Goal: Task Accomplishment & Management: Complete application form

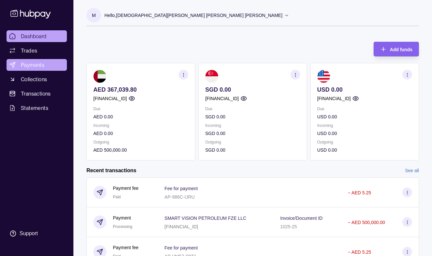
click at [27, 66] on span "Payments" at bounding box center [32, 65] width 23 height 8
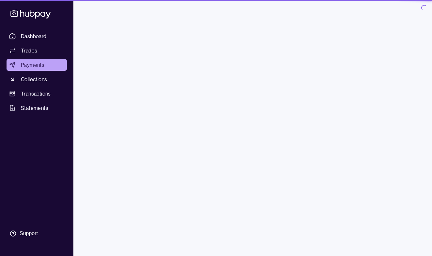
click at [299, 80] on div "Manage beneficiaries" at bounding box center [322, 90] width 66 height 33
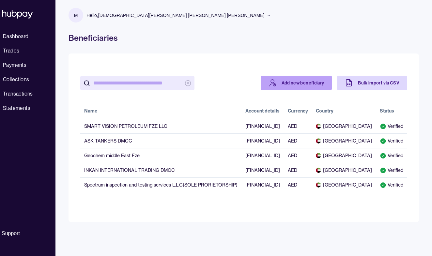
scroll to position [0, 45]
click at [288, 84] on link "Add new beneficiary" at bounding box center [296, 83] width 71 height 14
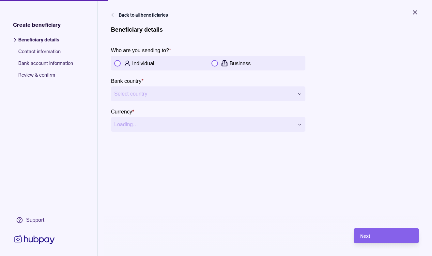
click at [217, 63] on button "button" at bounding box center [214, 63] width 7 height 7
click at [237, 94] on html "**********" at bounding box center [216, 128] width 432 height 256
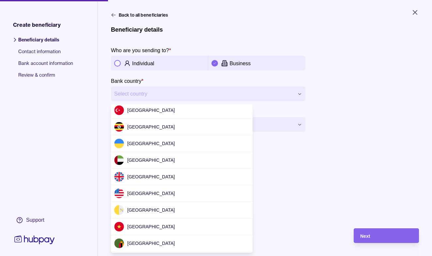
scroll to position [2040, 0]
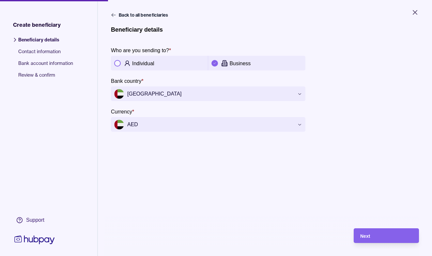
click at [182, 123] on html "**********" at bounding box center [216, 128] width 432 height 256
click at [370, 232] on div "Next" at bounding box center [386, 236] width 52 height 8
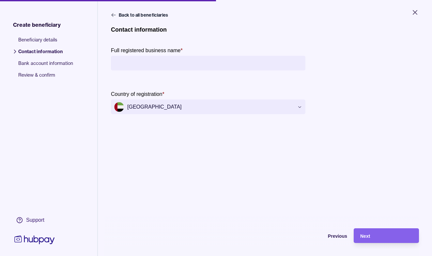
click at [199, 60] on input "Full registered business name *" at bounding box center [208, 63] width 188 height 15
type input "**********"
click at [386, 235] on button "Next" at bounding box center [386, 235] width 65 height 15
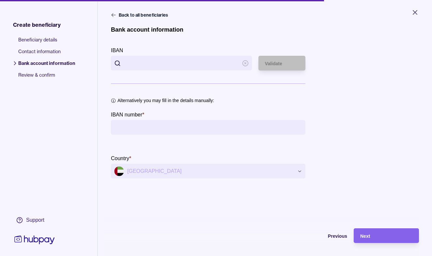
click at [143, 65] on input "IBAN" at bounding box center [181, 63] width 115 height 15
click at [151, 127] on input "IBAN number *" at bounding box center [208, 127] width 188 height 15
click at [177, 60] on input "IBAN" at bounding box center [181, 63] width 115 height 15
click at [288, 68] on div "Validate" at bounding box center [277, 63] width 44 height 15
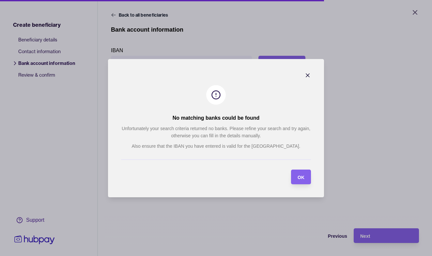
click at [308, 75] on icon "button" at bounding box center [307, 75] width 7 height 7
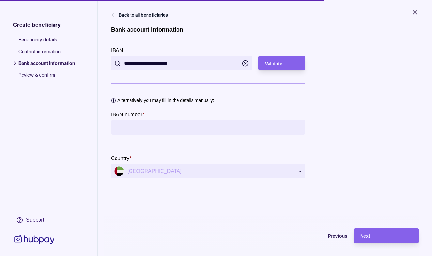
click at [204, 57] on input "**********" at bounding box center [181, 63] width 115 height 15
drag, startPoint x: 203, startPoint y: 65, endPoint x: 115, endPoint y: 69, distance: 87.8
click at [114, 69] on div "**********" at bounding box center [181, 63] width 141 height 15
type input "*"
type input "**********"
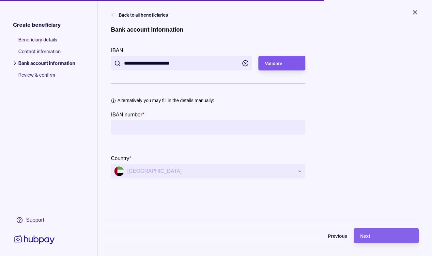
click at [279, 66] on span "Validate" at bounding box center [273, 63] width 17 height 5
type input "**********"
click at [366, 237] on span "Next" at bounding box center [365, 236] width 10 height 5
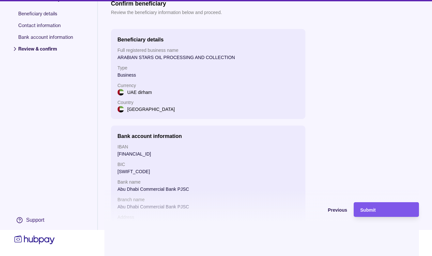
scroll to position [26, 0]
click at [386, 209] on div "Submit" at bounding box center [386, 210] width 52 height 8
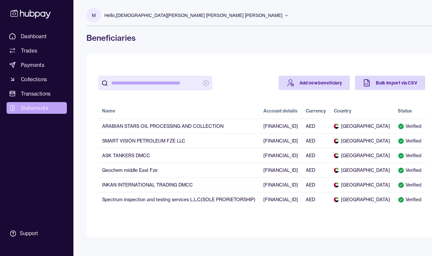
click at [25, 110] on span "Statements" at bounding box center [34, 108] width 27 height 8
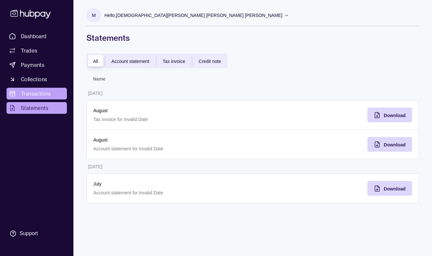
click at [27, 94] on span "Transactions" at bounding box center [36, 94] width 30 height 8
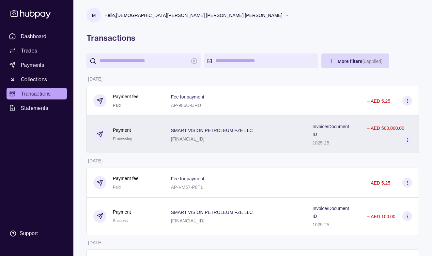
click at [218, 151] on div "SMART VISION PETROLEUM FZE LLC [FINANCIAL_ID]" at bounding box center [235, 135] width 142 height 38
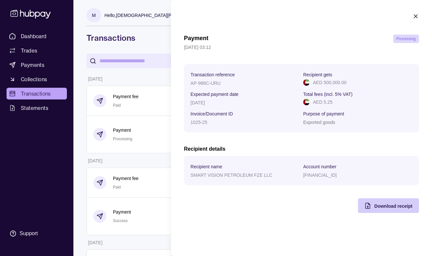
click at [378, 209] on div "Download receipt" at bounding box center [393, 206] width 38 height 8
click at [413, 17] on icon "button" at bounding box center [415, 16] width 7 height 7
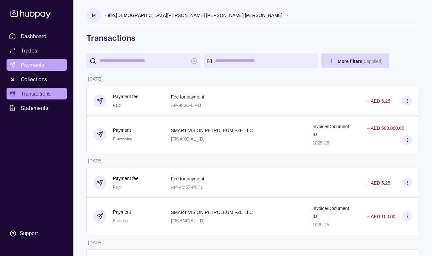
click at [48, 62] on link "Payments" at bounding box center [37, 65] width 60 height 12
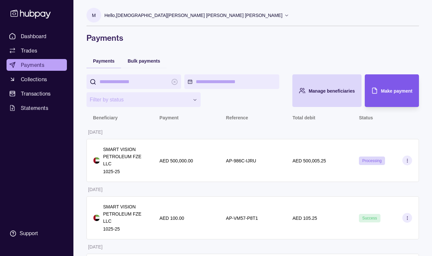
click at [394, 93] on span "Make payment" at bounding box center [396, 90] width 31 height 5
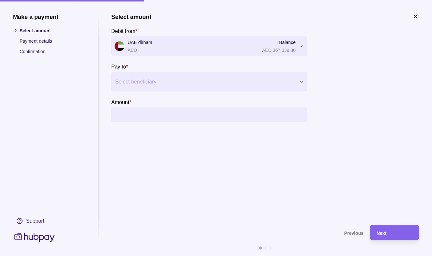
click at [182, 87] on div "Select beneficiary" at bounding box center [209, 82] width 196 height 20
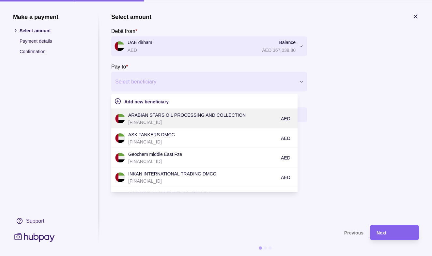
click at [163, 118] on p "[FINANCIAL_ID]" at bounding box center [202, 121] width 149 height 7
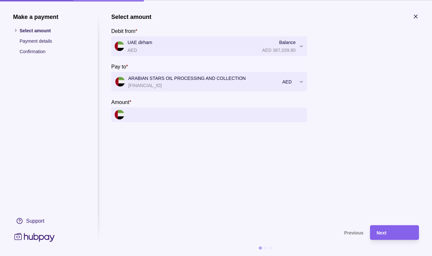
click at [146, 115] on input "Amount *" at bounding box center [216, 114] width 176 height 15
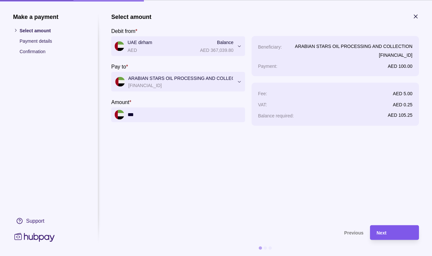
type input "***"
click at [396, 230] on div "Next" at bounding box center [394, 233] width 36 height 8
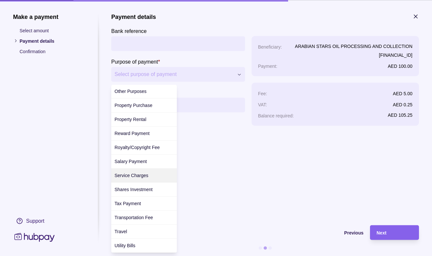
scroll to position [225, 0]
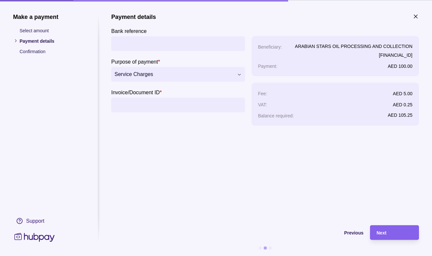
click at [416, 18] on icon "button" at bounding box center [415, 16] width 7 height 7
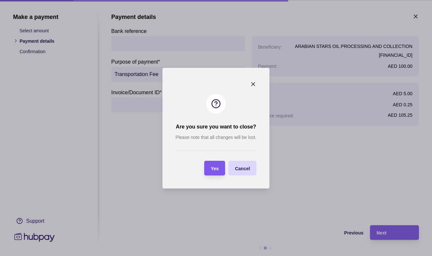
click at [218, 172] on div "Yes" at bounding box center [215, 168] width 8 height 8
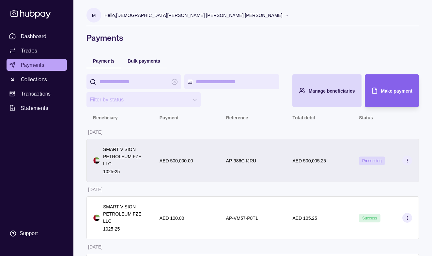
click at [308, 176] on div "AED 500,005.25" at bounding box center [319, 160] width 67 height 43
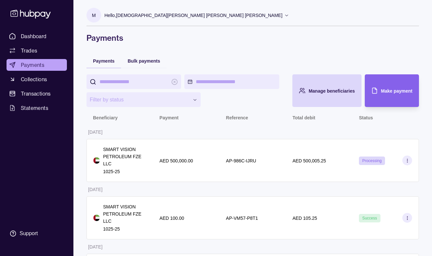
click at [36, 83] on link "Collections" at bounding box center [37, 79] width 60 height 12
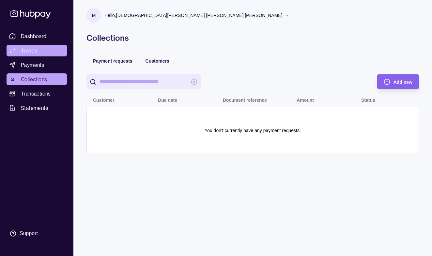
click at [25, 49] on span "Trades" at bounding box center [29, 51] width 16 height 8
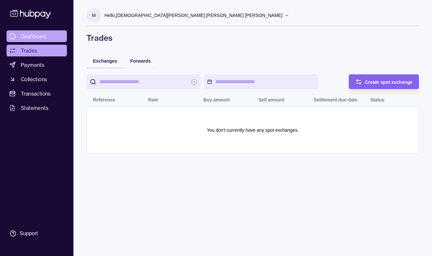
click at [24, 39] on span "Dashboard" at bounding box center [34, 36] width 26 height 8
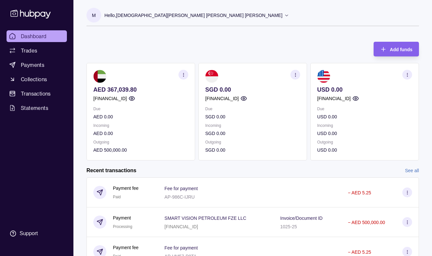
click at [237, 16] on p "Hello, [PERSON_NAME] [PERSON_NAME] [PERSON_NAME]" at bounding box center [193, 15] width 178 height 7
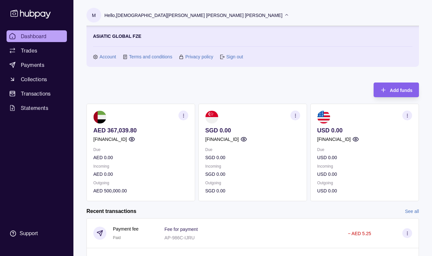
click at [231, 57] on link "Sign out" at bounding box center [234, 56] width 17 height 7
